Goal: Navigation & Orientation: Find specific page/section

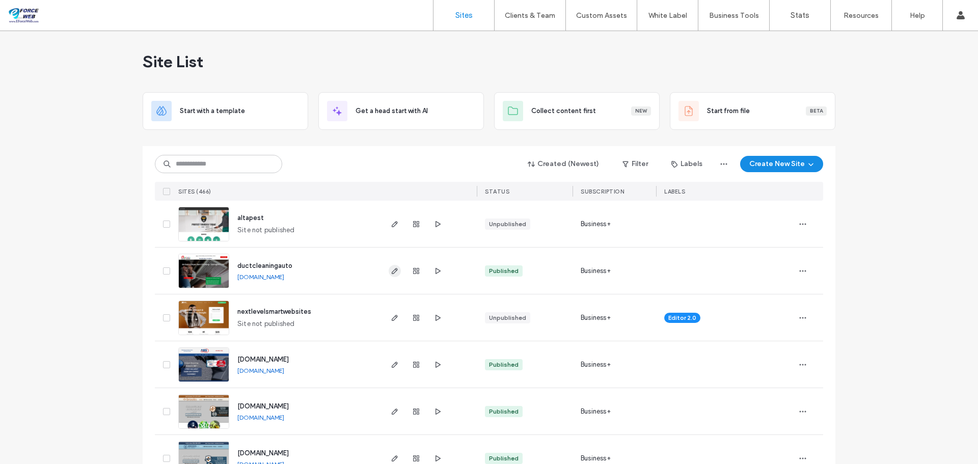
click at [391, 271] on icon "button" at bounding box center [395, 271] width 8 height 8
